Goal: Complete application form

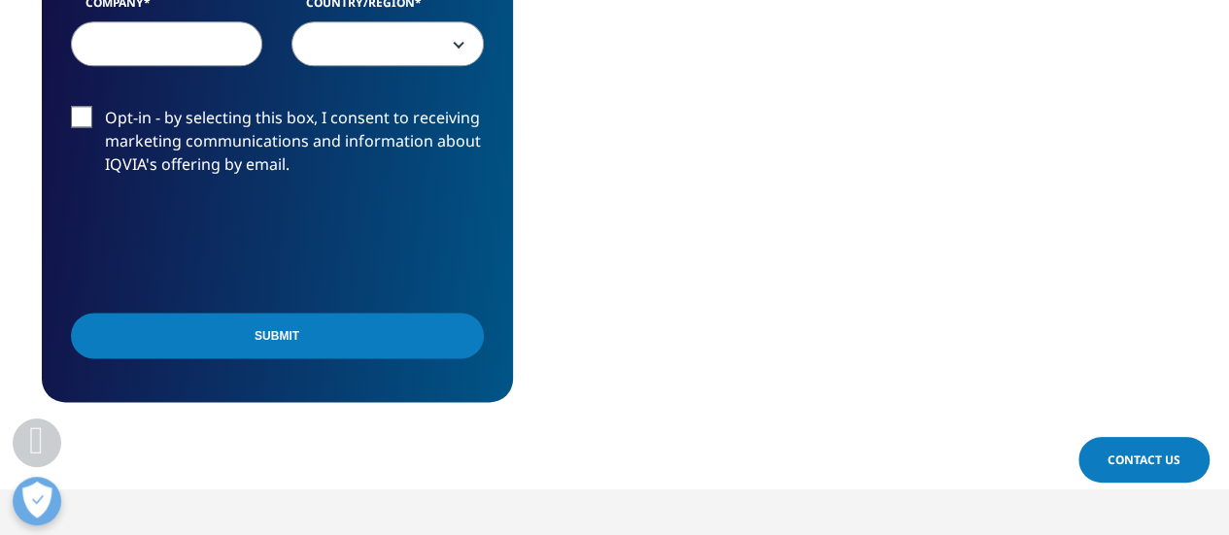
scroll to position [937, 0]
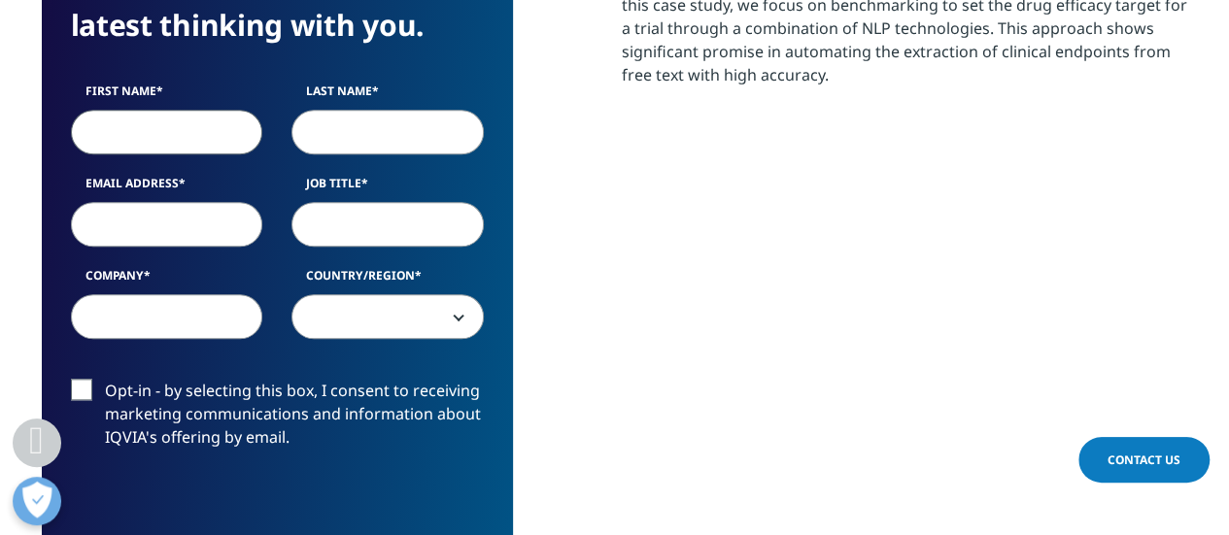
click at [112, 122] on input "First Name" at bounding box center [167, 132] width 192 height 45
type input "Divya"
click at [398, 119] on input "Last Name" at bounding box center [388, 132] width 192 height 45
type input "Aggarwal"
click at [203, 212] on input "Email Address" at bounding box center [167, 224] width 192 height 45
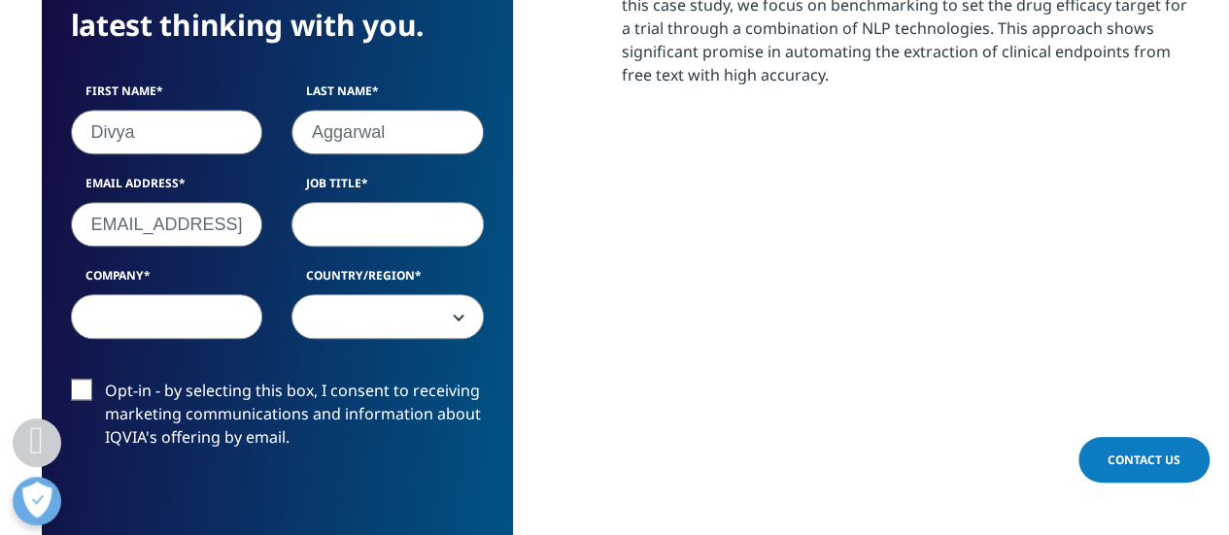
scroll to position [0, 23]
type input "divya.aggarwal@c5i.ai"
click at [353, 222] on input "Job Title" at bounding box center [388, 224] width 192 height 45
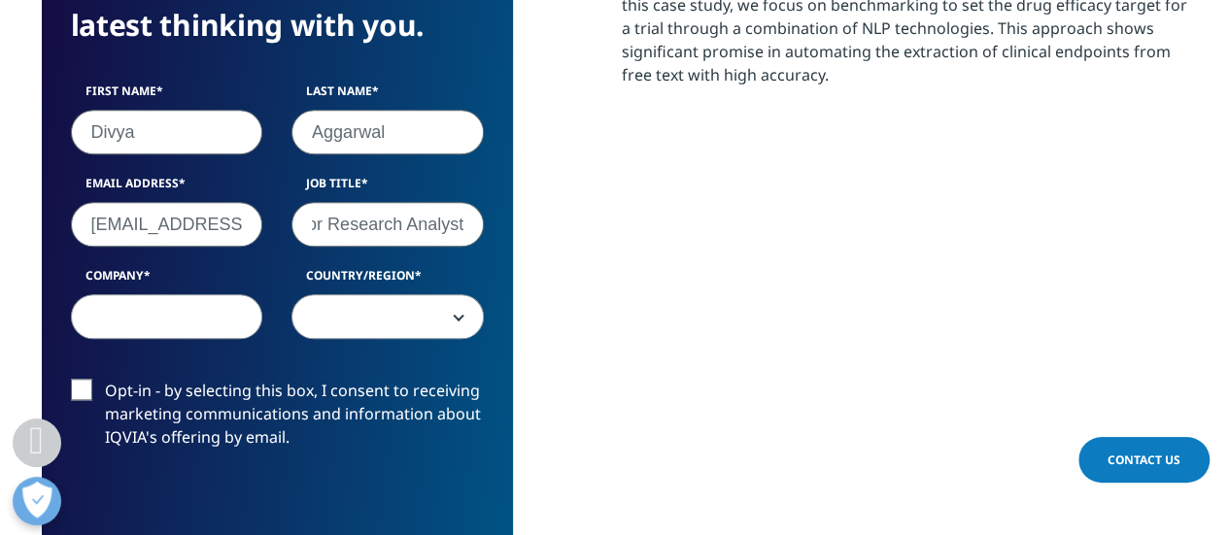
type input "Senior Research Analyst"
click at [197, 320] on input "Company" at bounding box center [167, 316] width 192 height 45
type input "C5i"
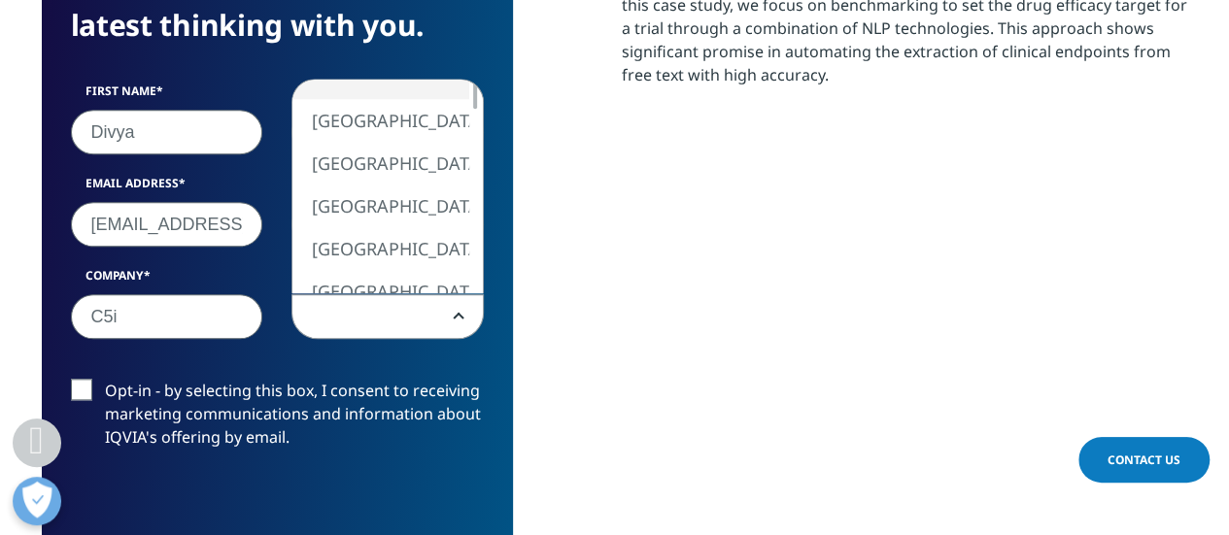
click at [336, 306] on span at bounding box center [387, 317] width 190 height 45
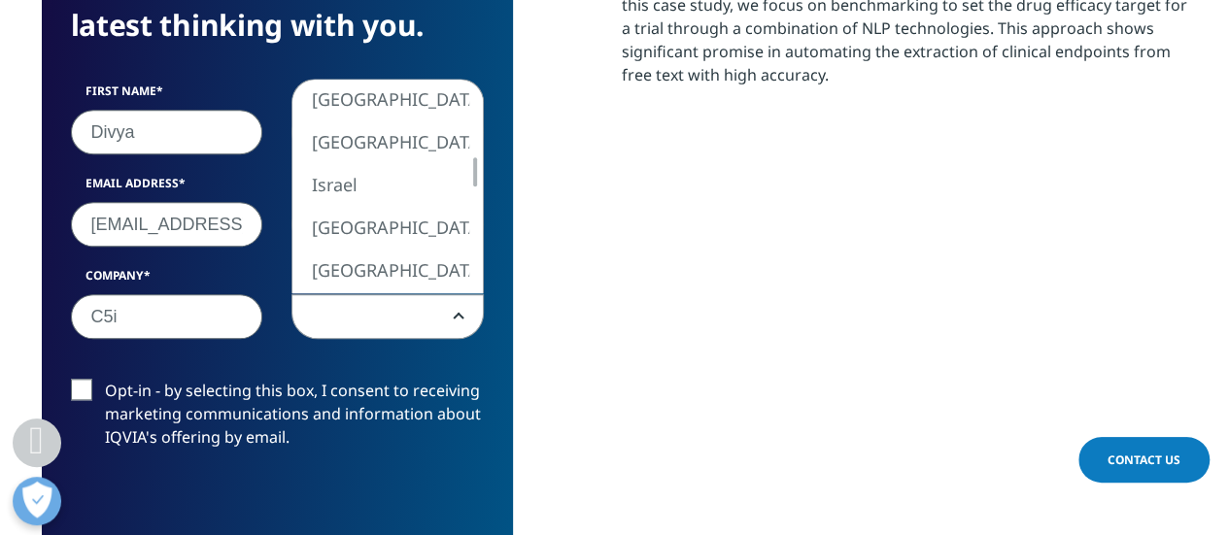
select select "[GEOGRAPHIC_DATA]"
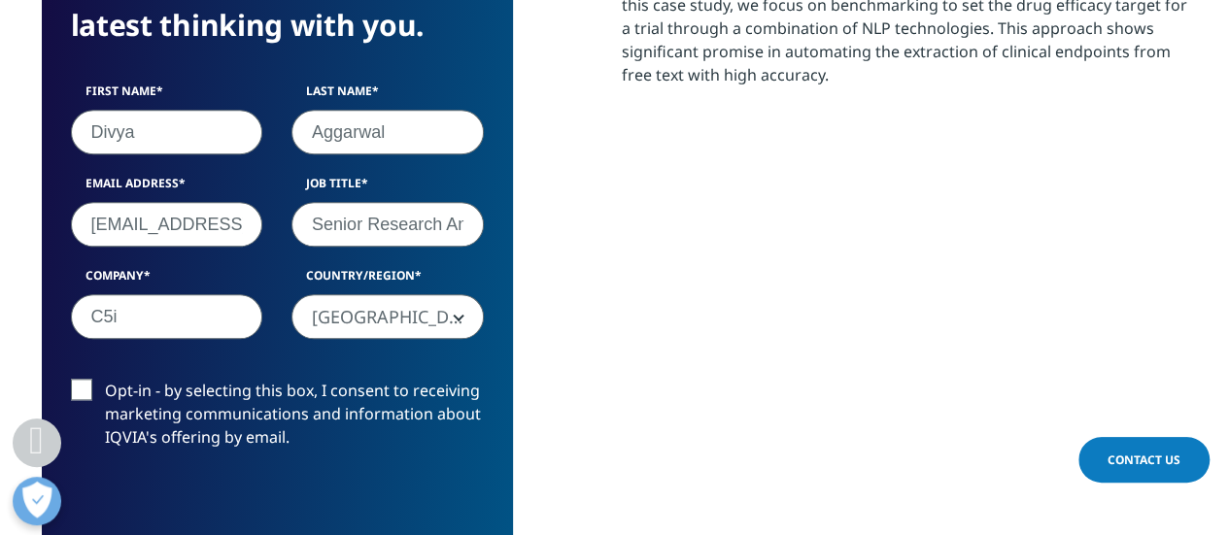
click at [74, 392] on label "Opt-in - by selecting this box, I consent to receiving marketing communications…" at bounding box center [277, 419] width 413 height 81
click at [105, 379] on input "Opt-in - by selecting this box, I consent to receiving marketing communications…" at bounding box center [105, 379] width 0 height 0
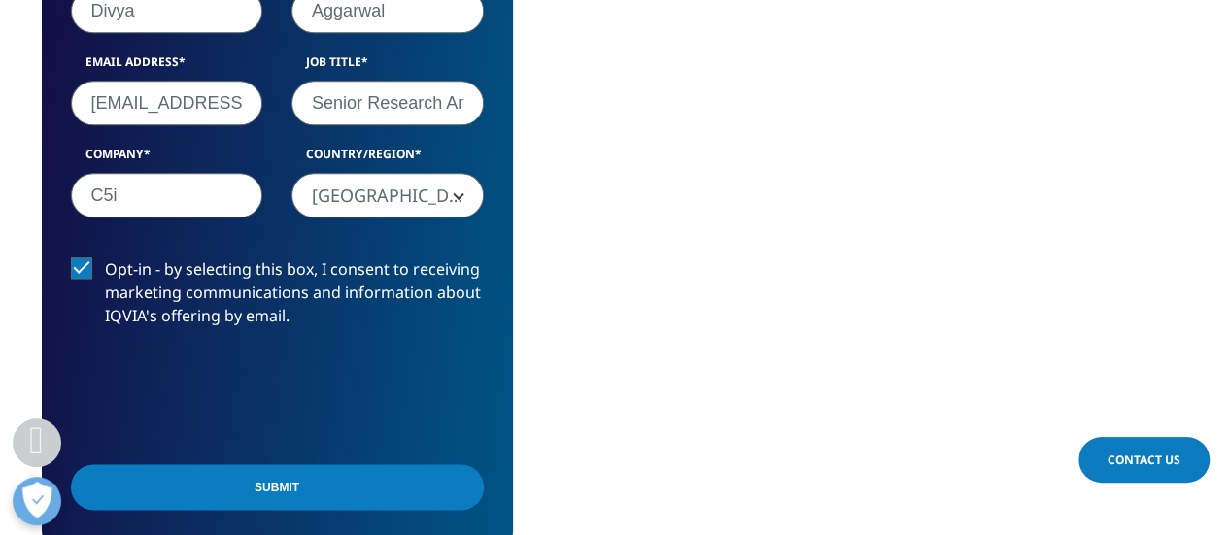
scroll to position [1063, 0]
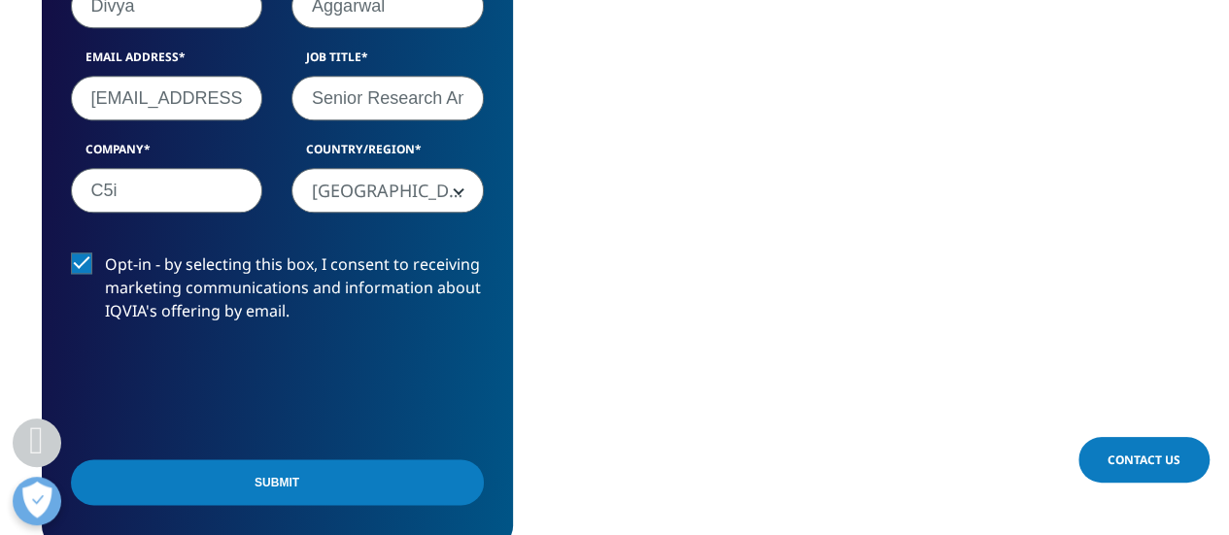
click at [210, 469] on input "Submit" at bounding box center [277, 483] width 413 height 46
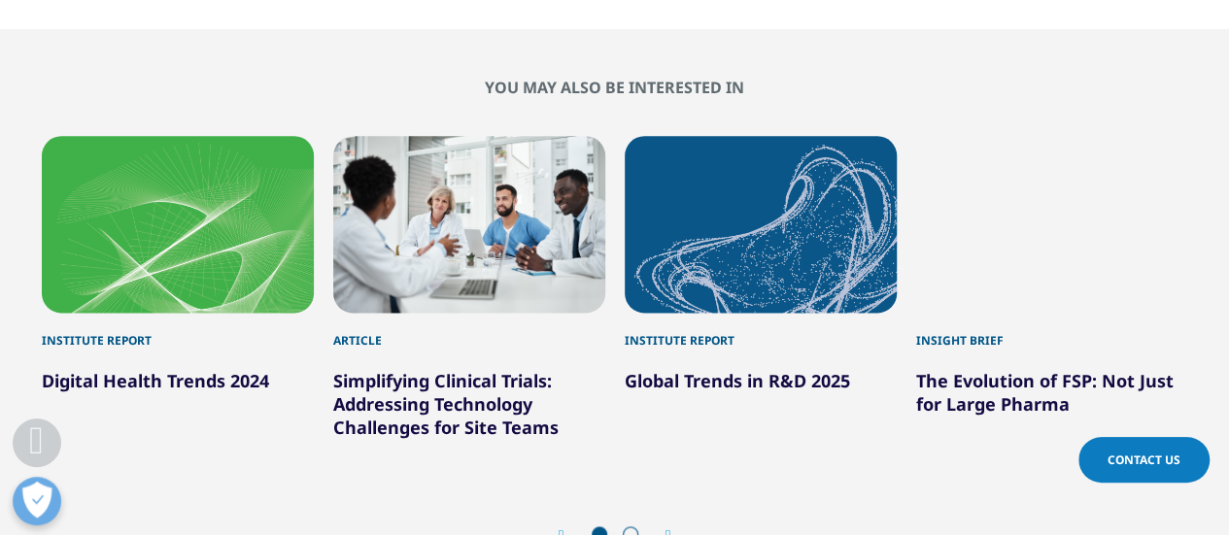
scroll to position [1129, 0]
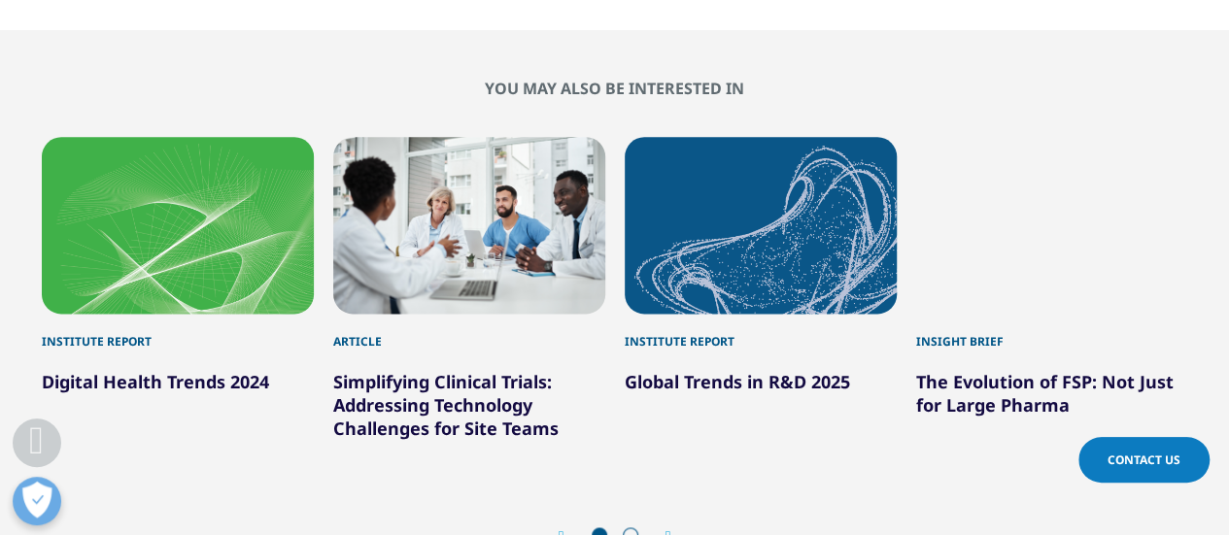
click at [240, 244] on div "1 / 6" at bounding box center [178, 225] width 272 height 177
click at [86, 337] on div "Institute Report" at bounding box center [178, 332] width 272 height 37
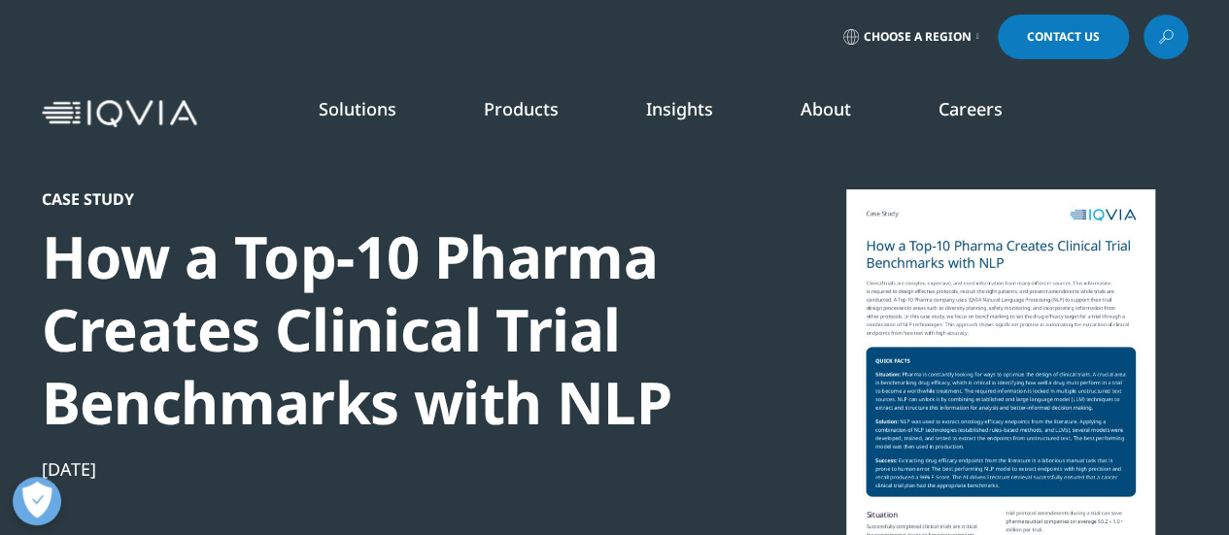
scroll to position [187, 0]
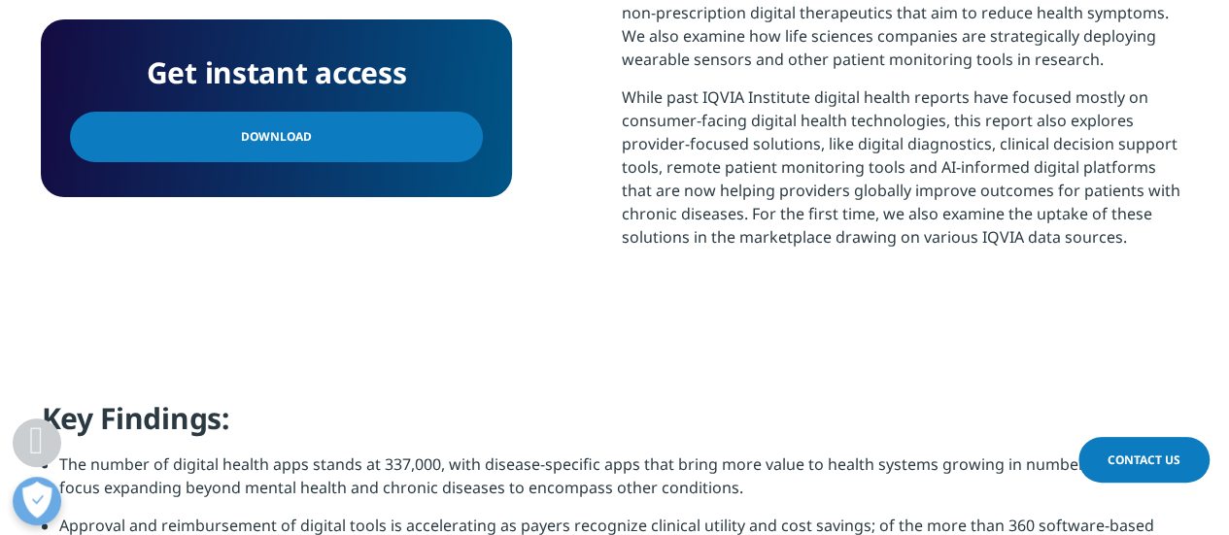
scroll to position [1237, 0]
click at [319, 137] on link "Download" at bounding box center [276, 137] width 413 height 51
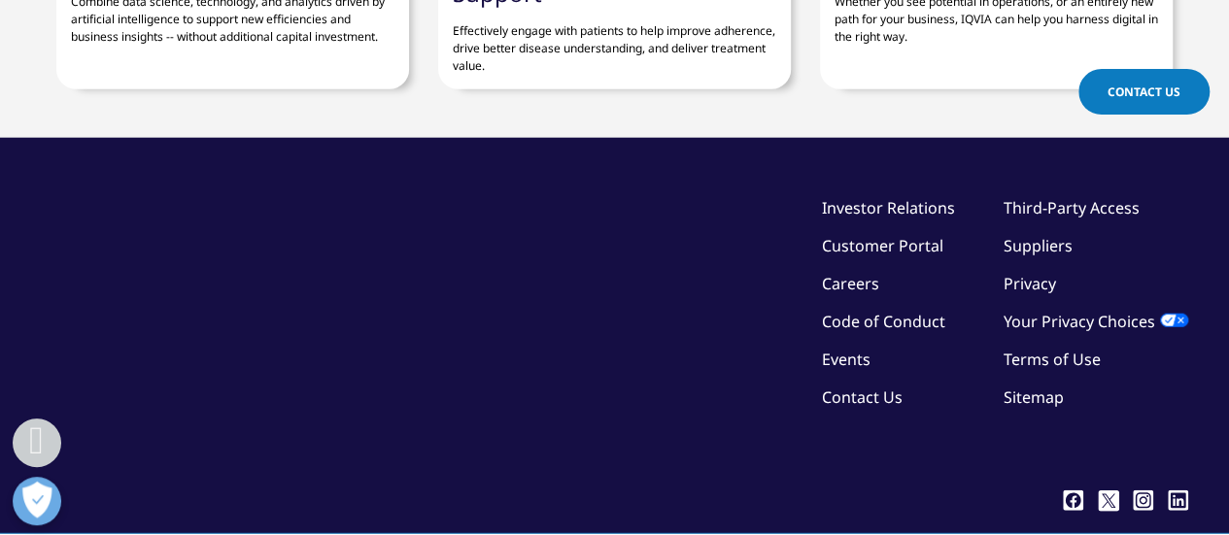
scroll to position [9830, 0]
